Goal: Task Accomplishment & Management: Manage account settings

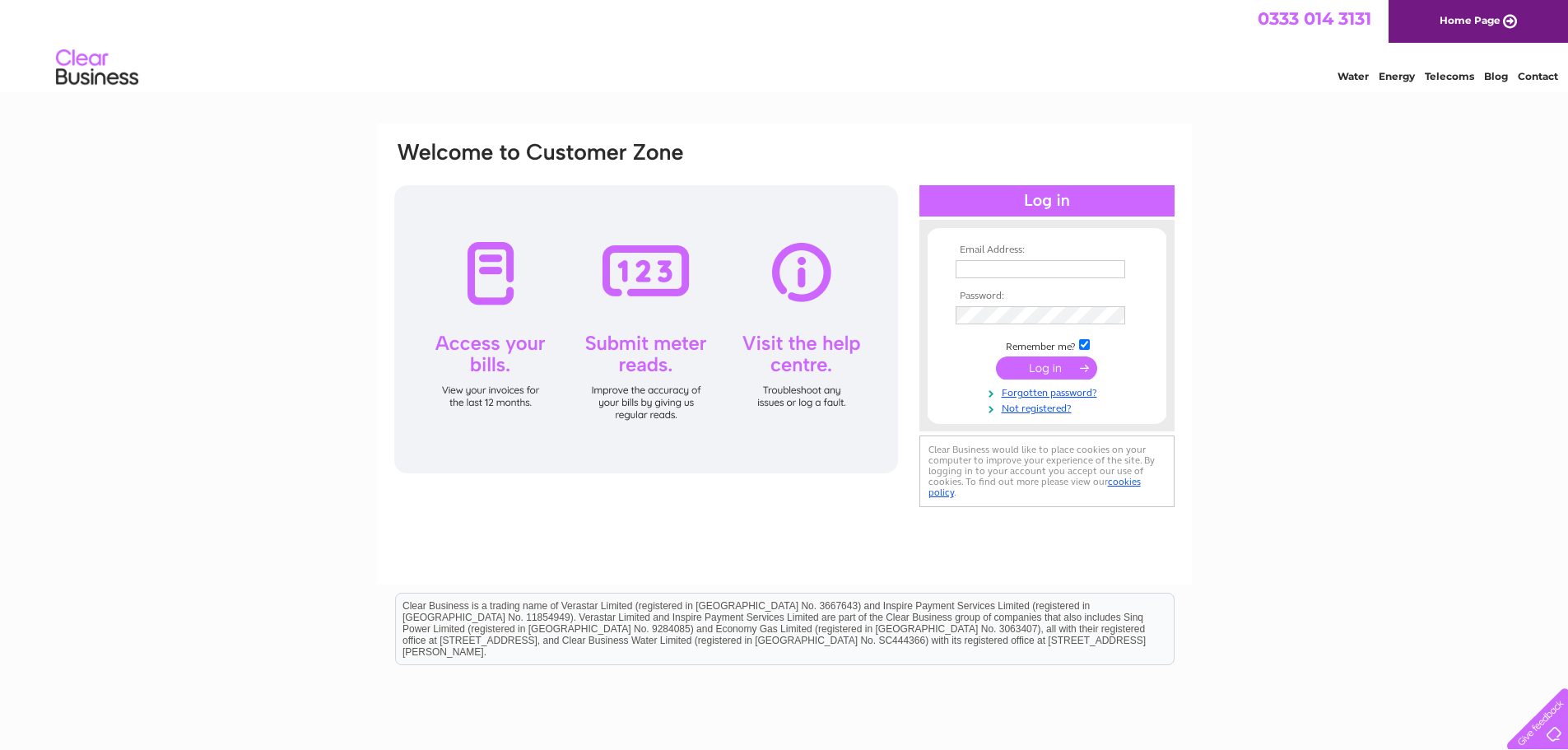
type input "[PERSON_NAME][EMAIL_ADDRESS][DOMAIN_NAME]"
click at [1017, 362] on input "submit" at bounding box center [1046, 367] width 102 height 23
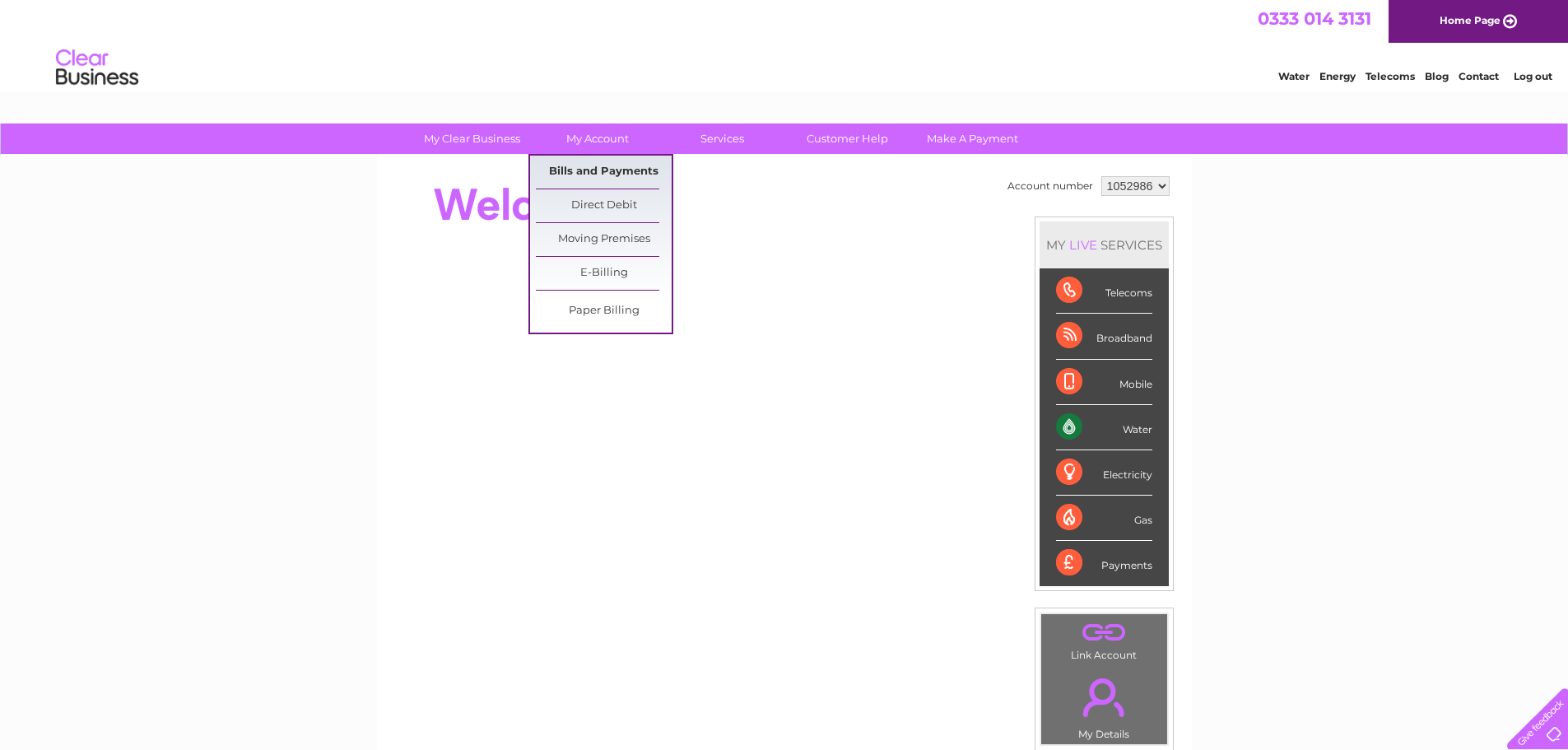
click at [587, 170] on link "Bills and Payments" at bounding box center [604, 172] width 136 height 33
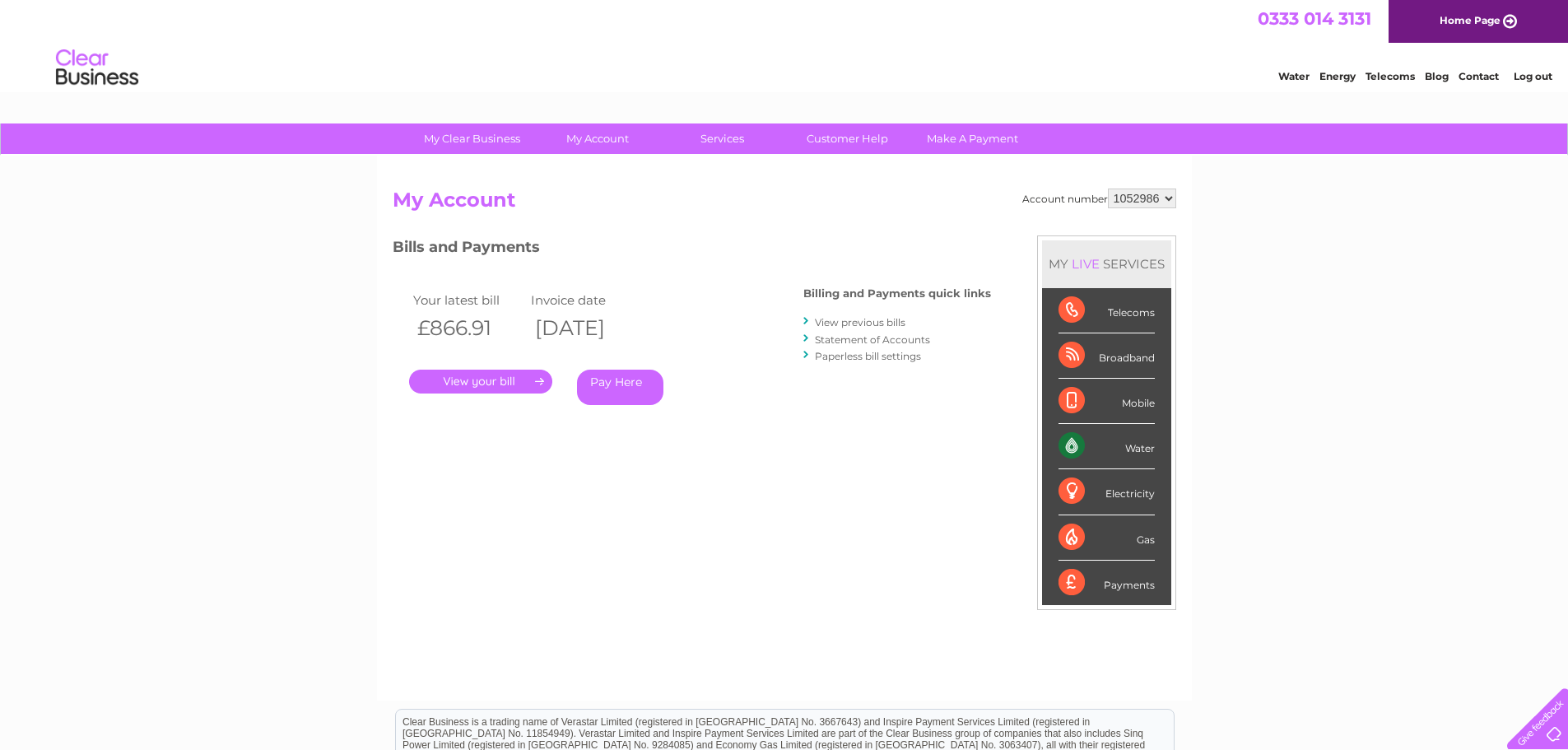
click at [508, 380] on link "." at bounding box center [481, 382] width 143 height 24
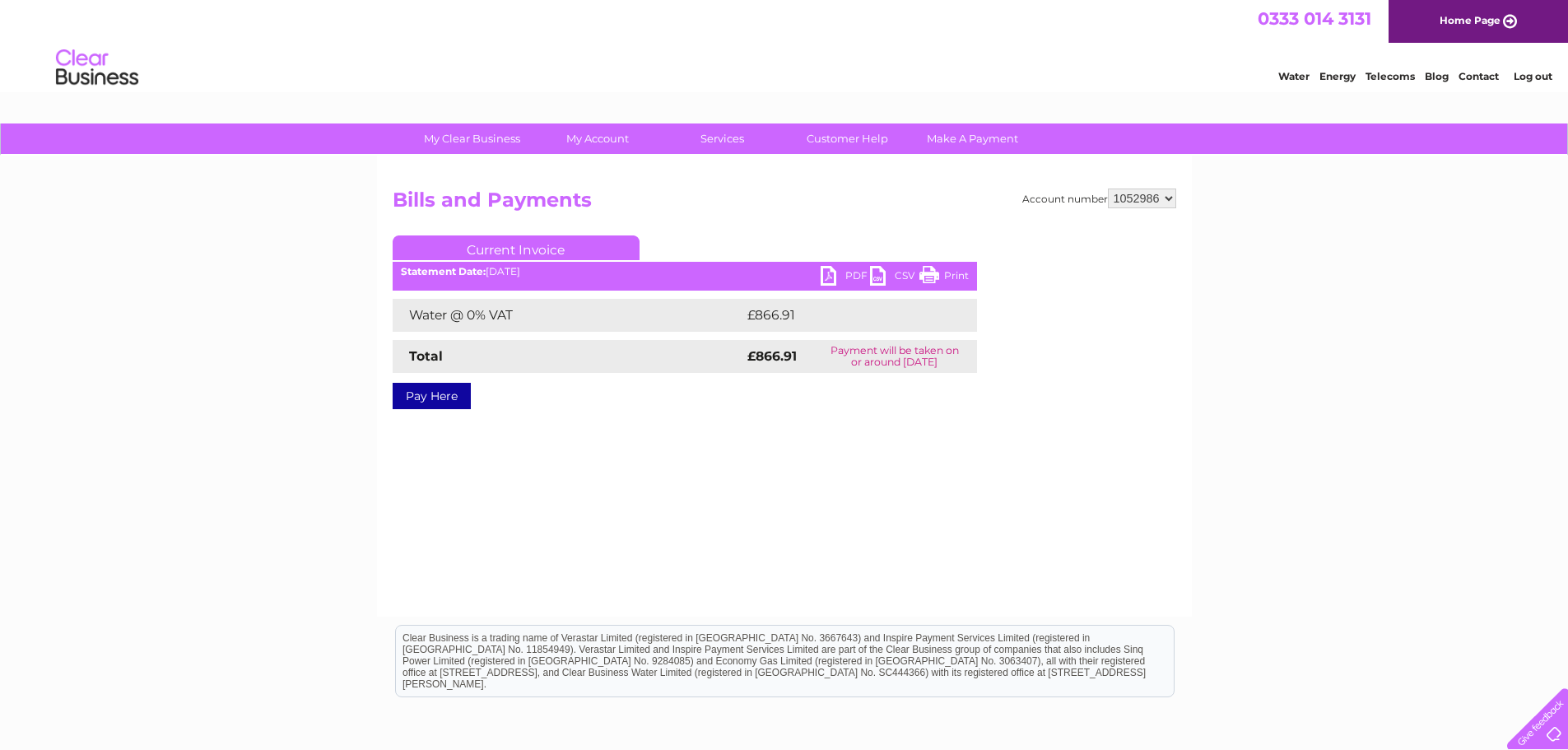
click at [837, 272] on link "PDF" at bounding box center [845, 277] width 49 height 24
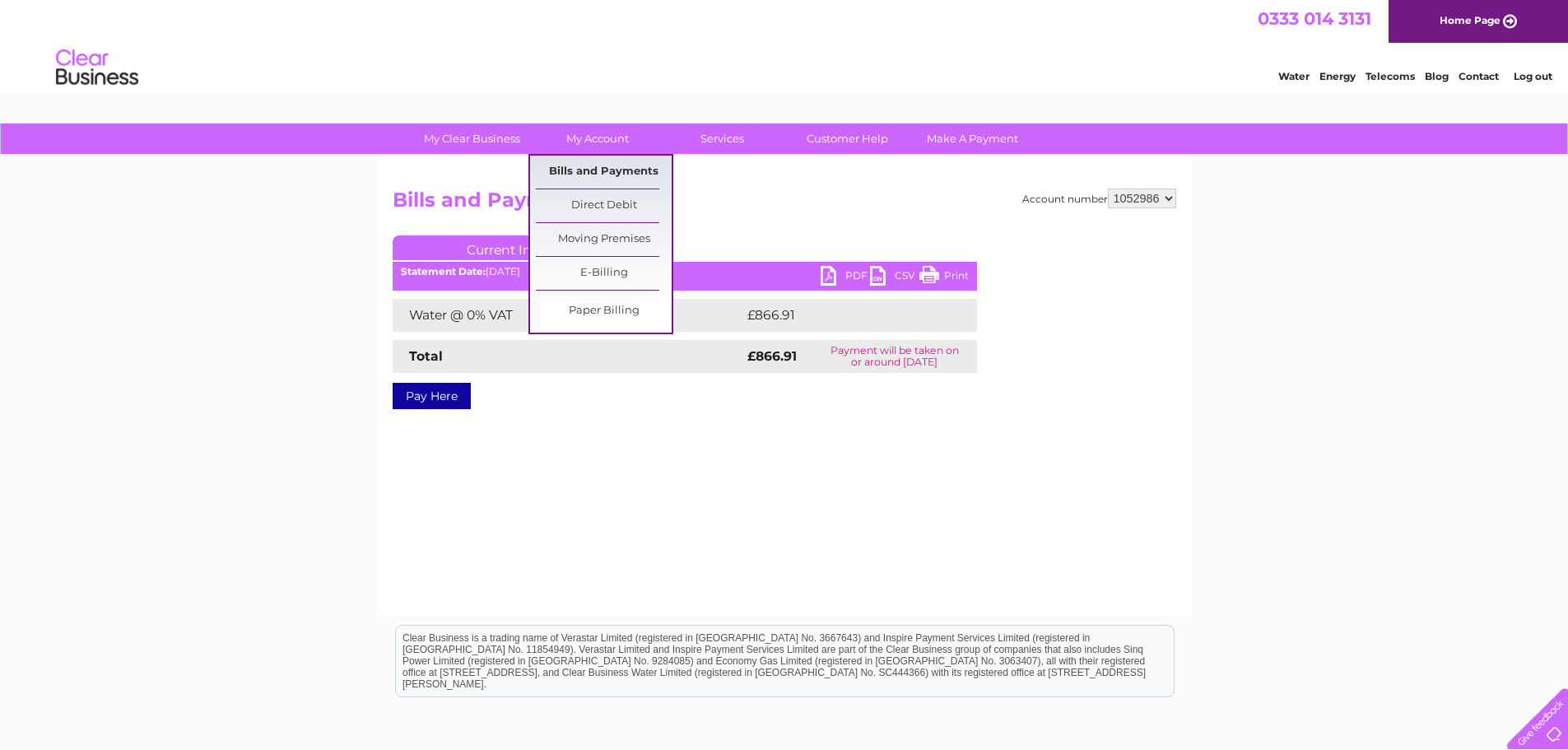
click at [600, 168] on link "Bills and Payments" at bounding box center [604, 172] width 136 height 33
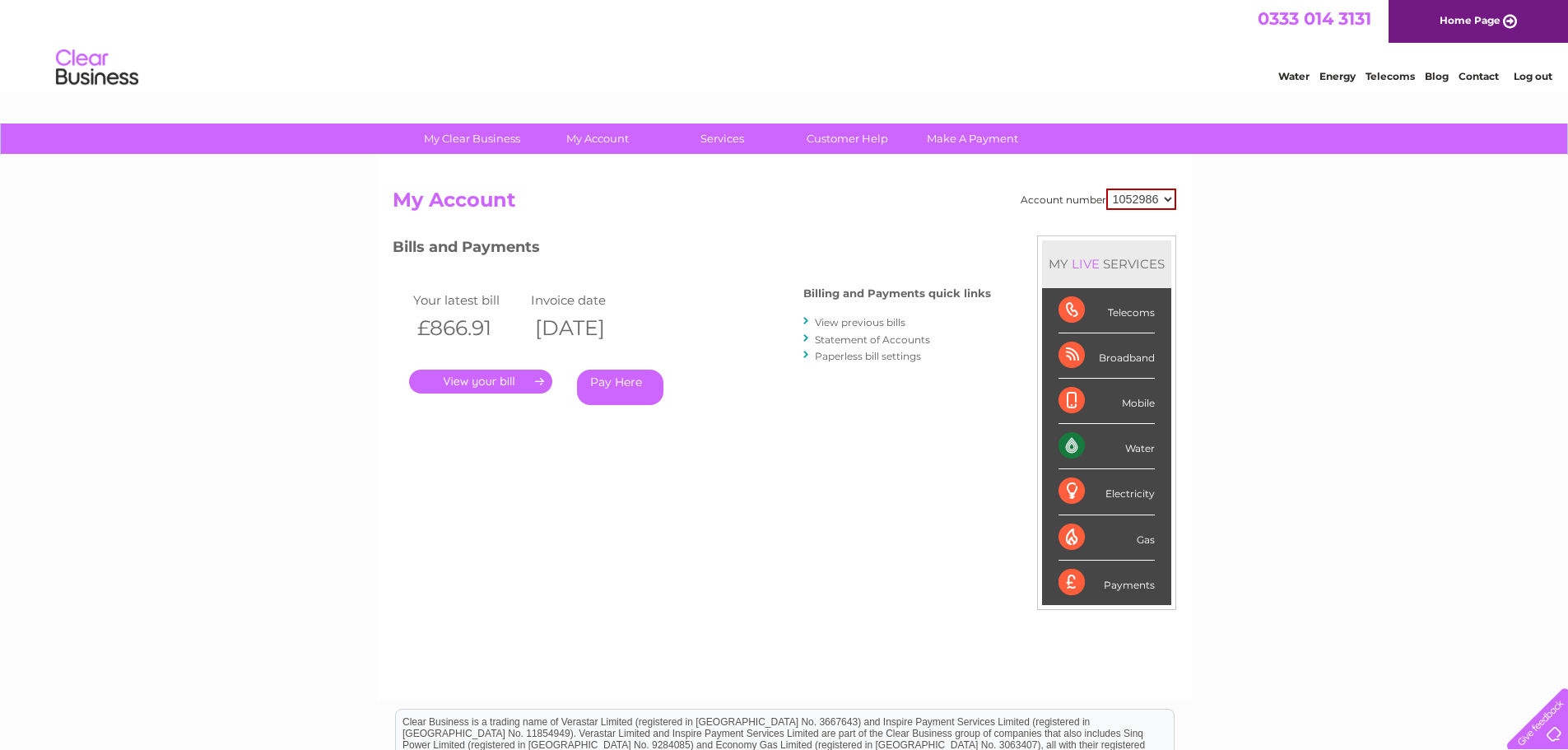
click at [881, 319] on link "View previous bills" at bounding box center [860, 321] width 91 height 12
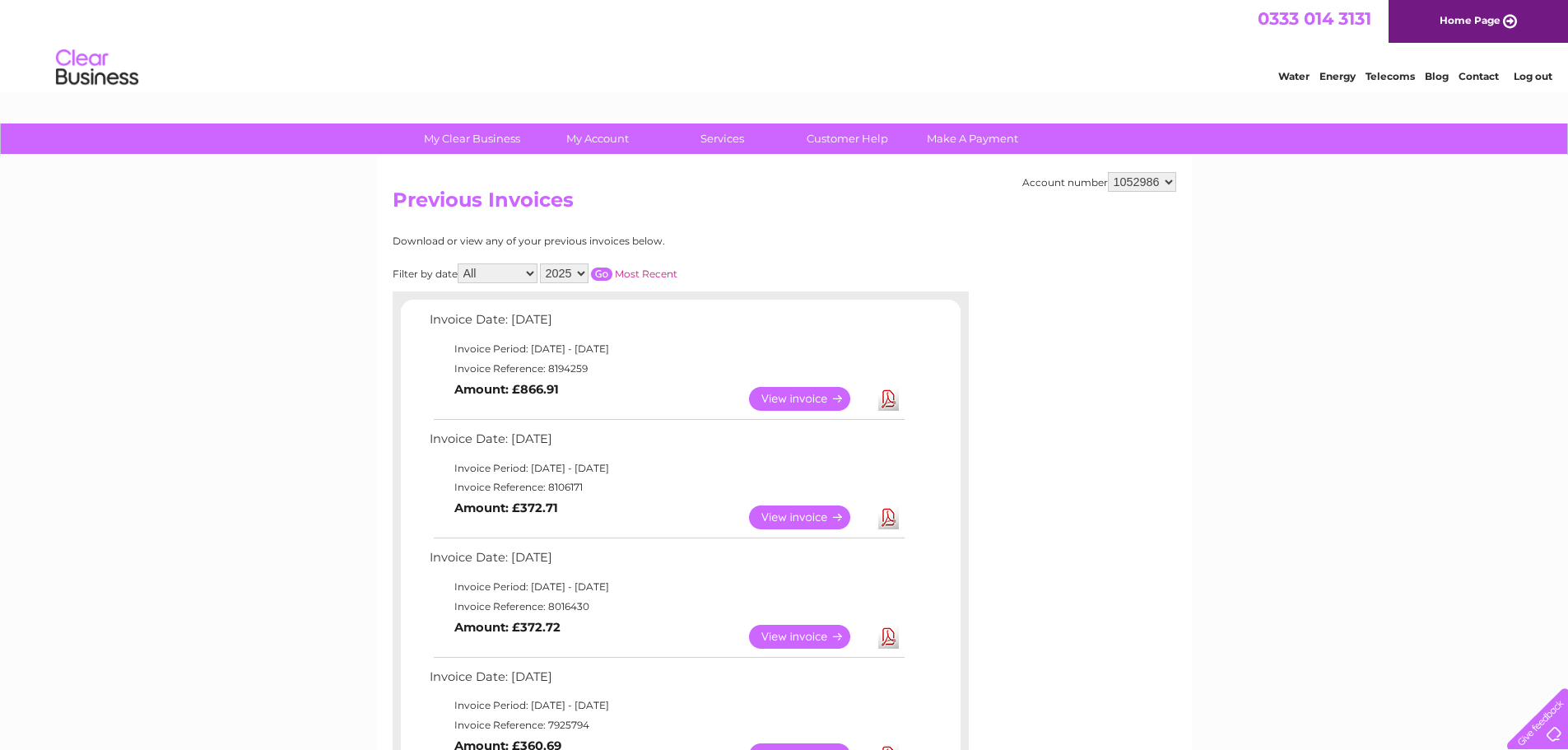
click at [789, 515] on link "View" at bounding box center [810, 517] width 121 height 24
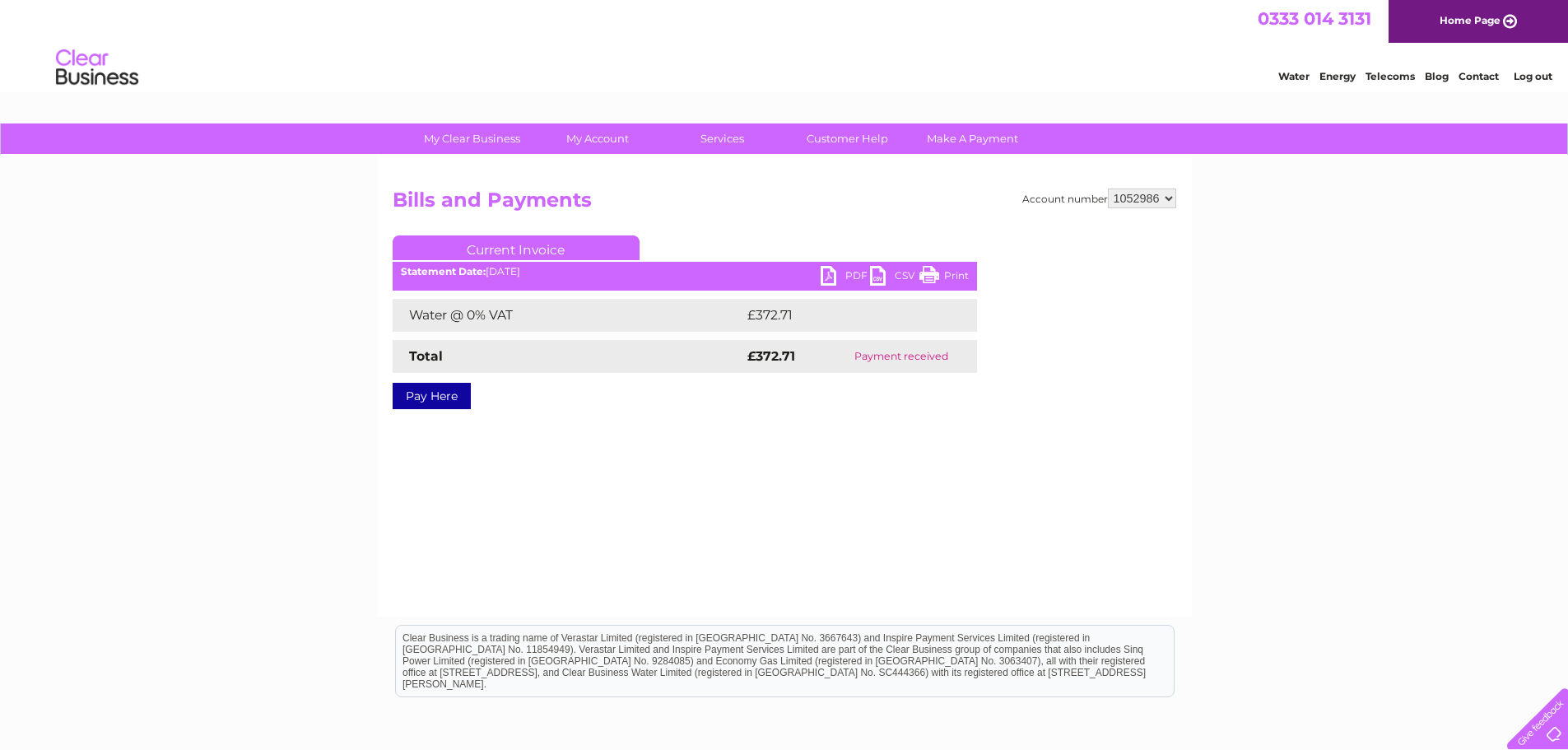
click at [845, 270] on link "PDF" at bounding box center [845, 277] width 49 height 24
